Goal: Transaction & Acquisition: Subscribe to service/newsletter

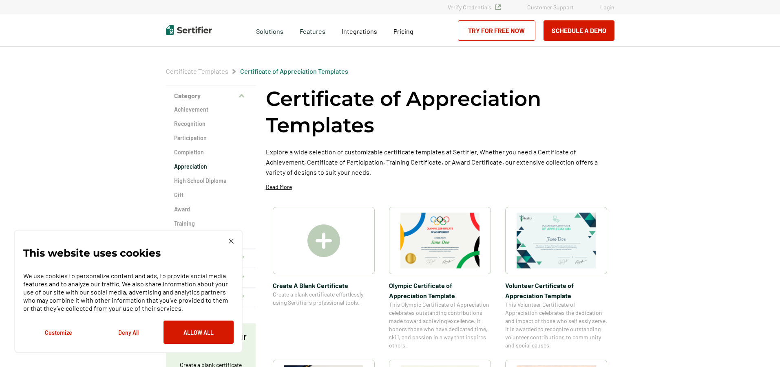
click at [318, 237] on img at bounding box center [324, 241] width 33 height 33
click at [478, 29] on link "Try for Free Now" at bounding box center [496, 30] width 77 height 20
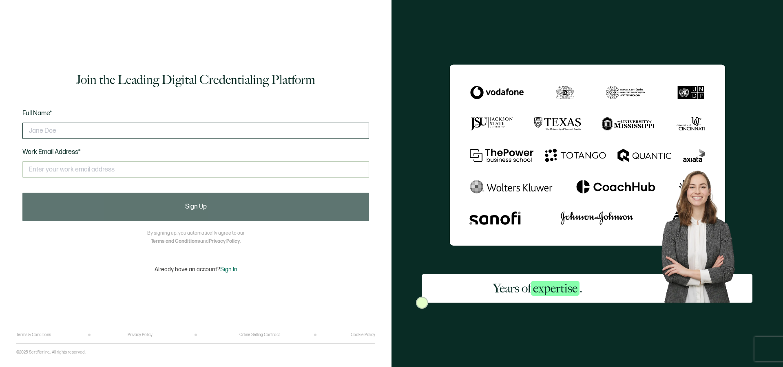
click at [183, 131] on input "text" at bounding box center [195, 131] width 347 height 16
type input "sandeep"
click at [125, 172] on input "text" at bounding box center [195, 170] width 347 height 16
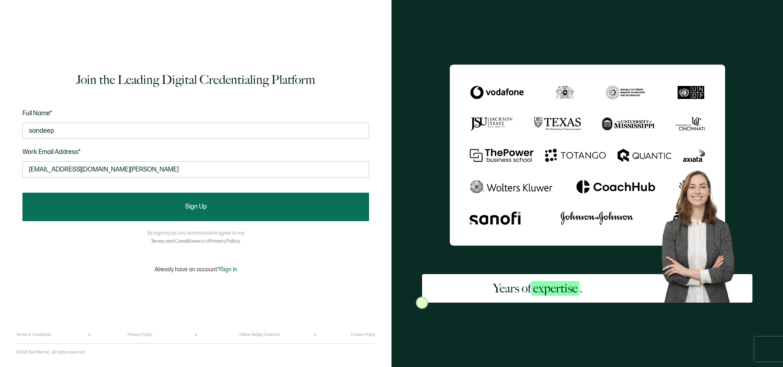
type input "[EMAIL_ADDRESS][DOMAIN_NAME][PERSON_NAME]"
click at [165, 205] on button "Sign Up" at bounding box center [195, 207] width 347 height 29
